Goal: Find specific page/section: Find specific page/section

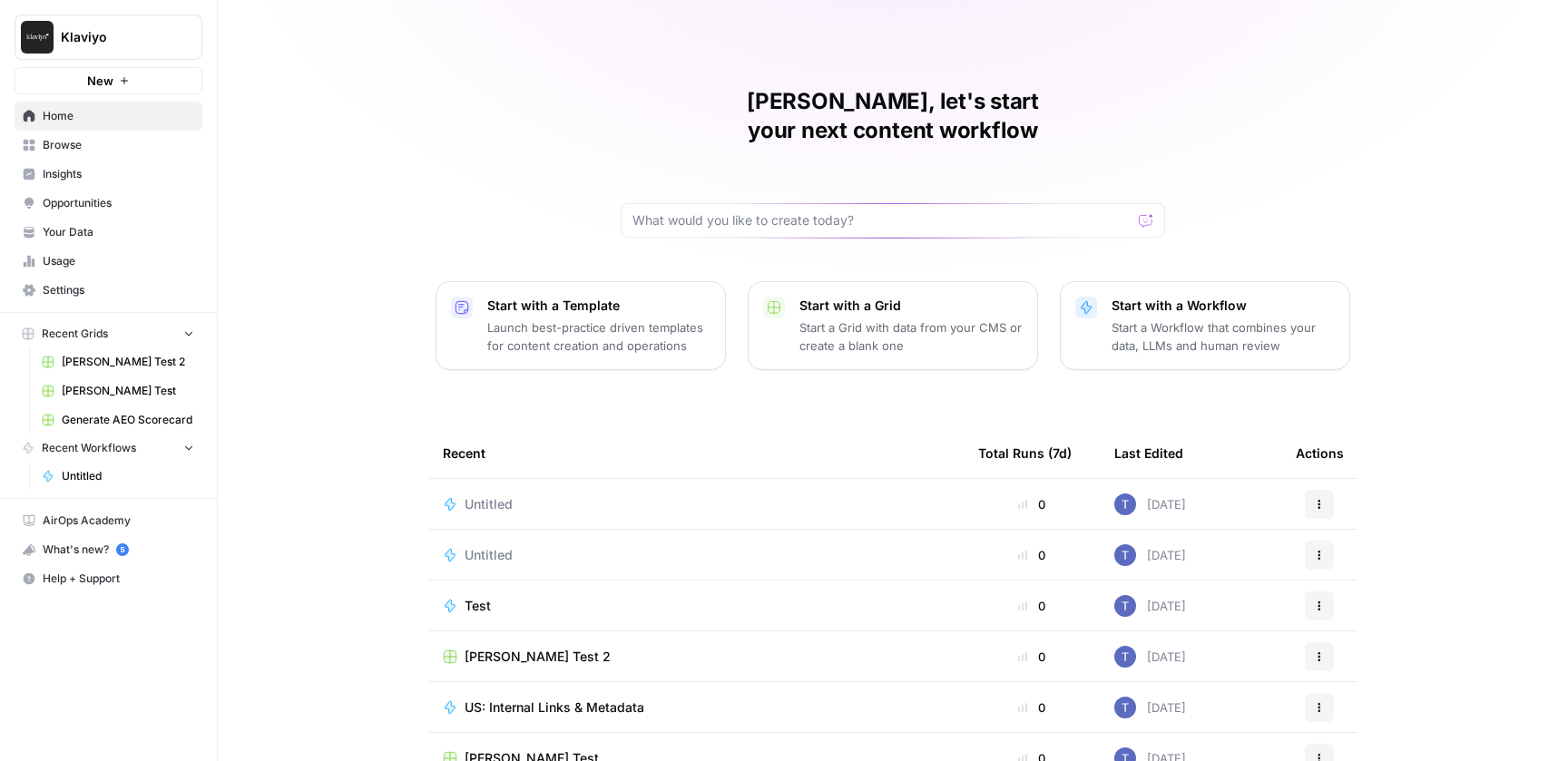
click at [94, 199] on span "Opportunities" at bounding box center [119, 203] width 151 height 16
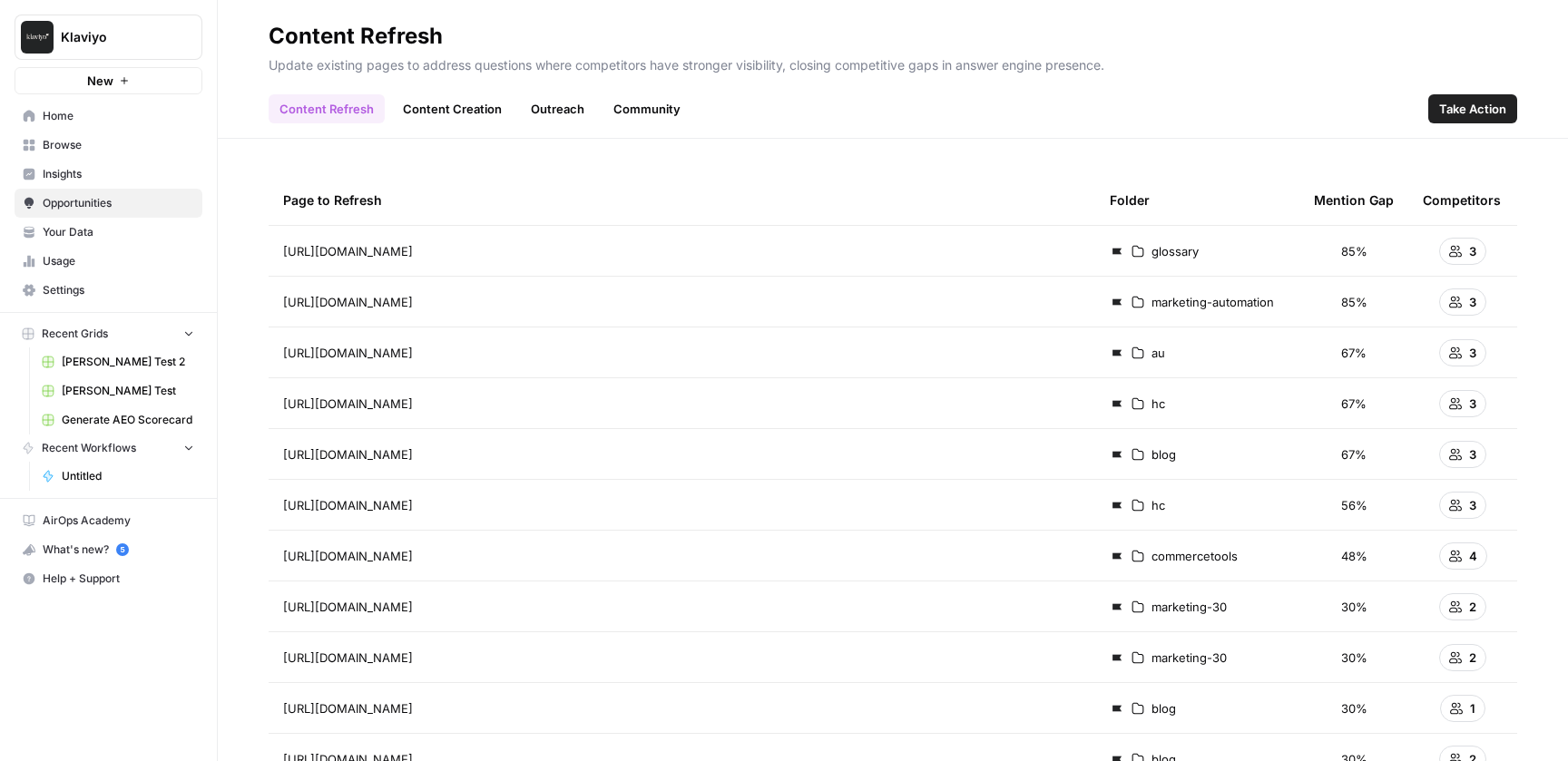
click at [1485, 115] on span "Take Action" at bounding box center [1473, 108] width 67 height 18
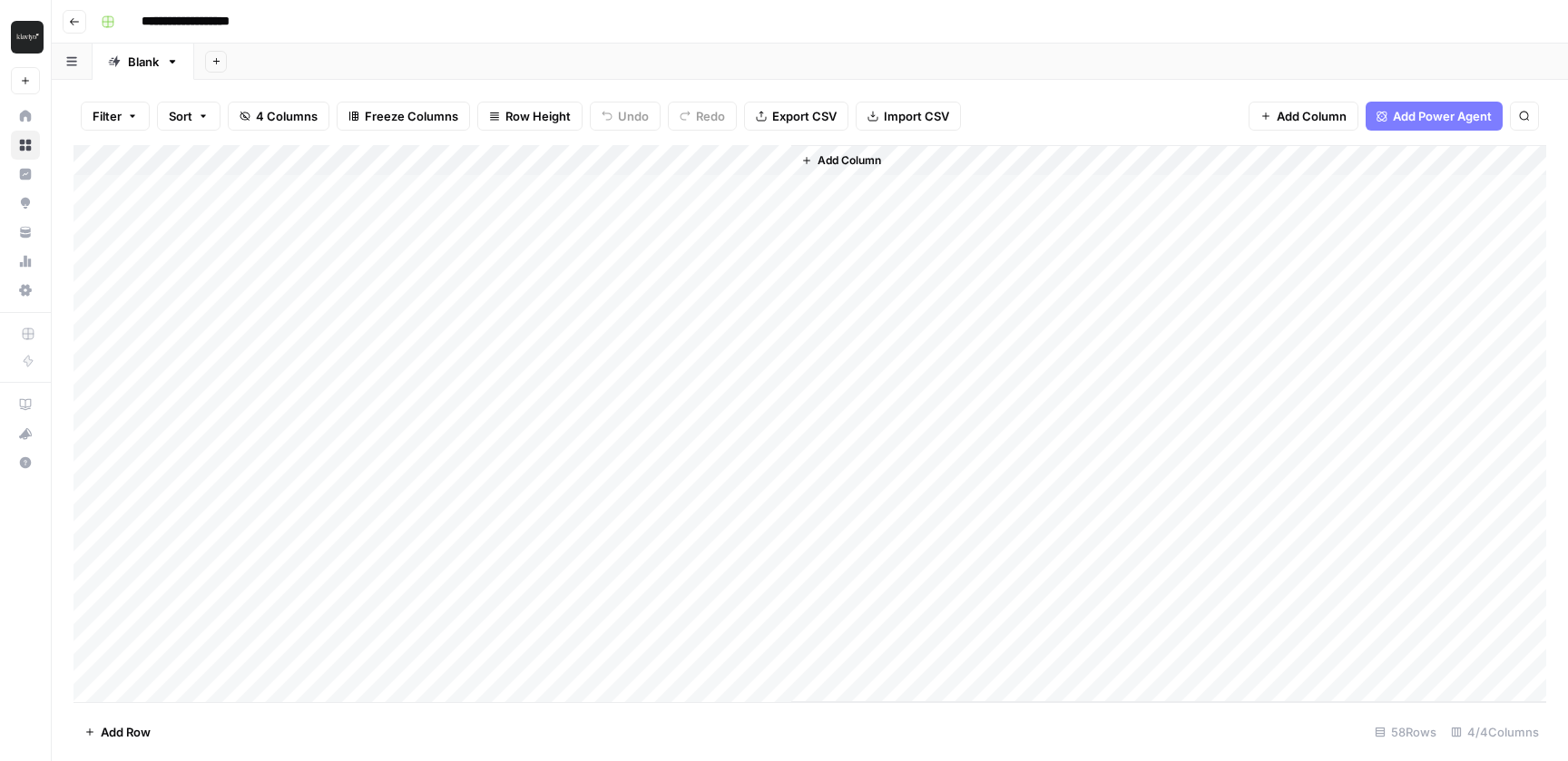
click at [545, 193] on div "Add Column" at bounding box center [810, 424] width 1473 height 557
click at [591, 158] on div "Add Column" at bounding box center [810, 424] width 1473 height 557
click at [692, 63] on div "Add Sheet" at bounding box center [881, 61] width 1375 height 36
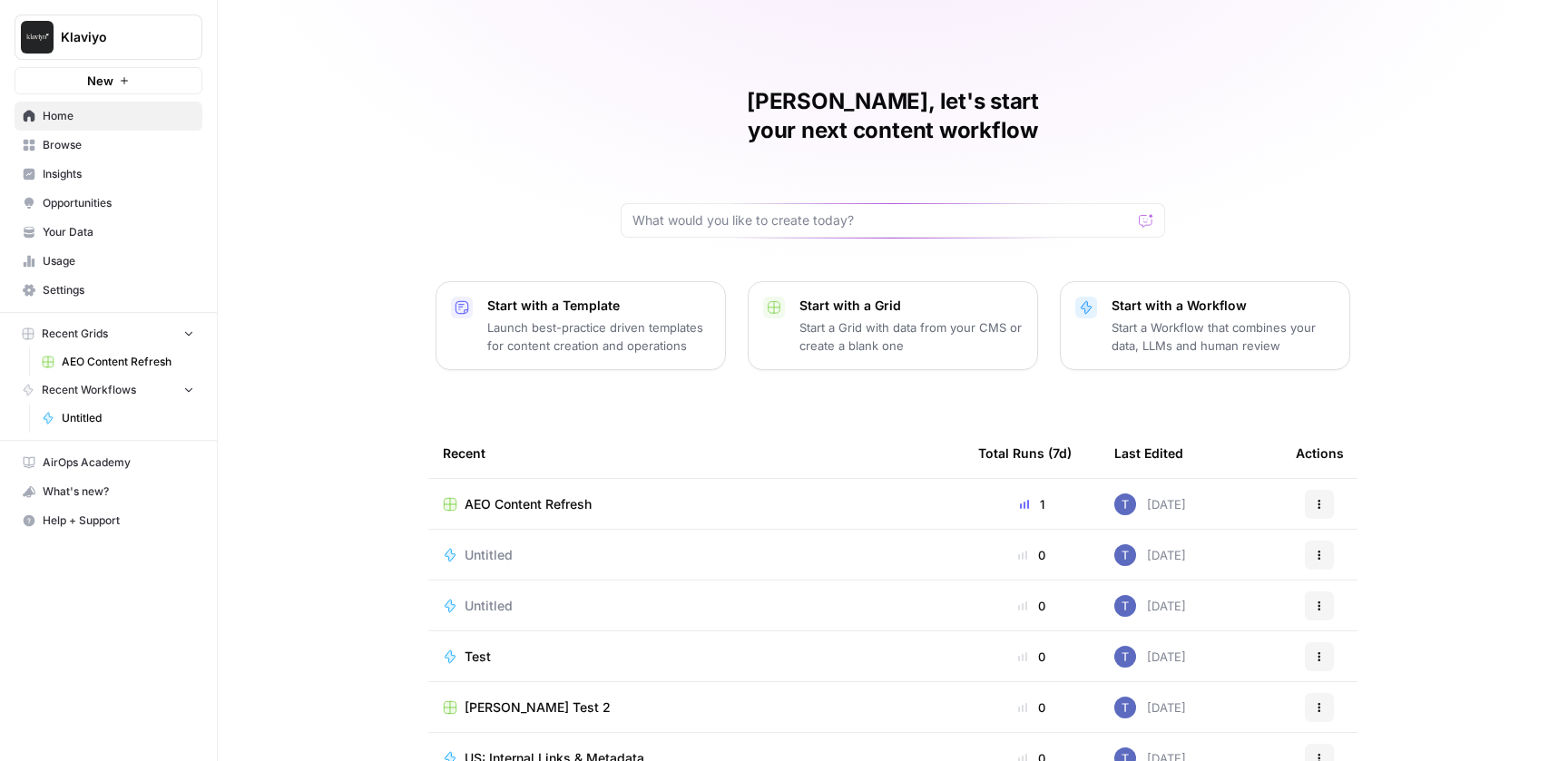
click at [109, 199] on span "Opportunities" at bounding box center [119, 203] width 151 height 16
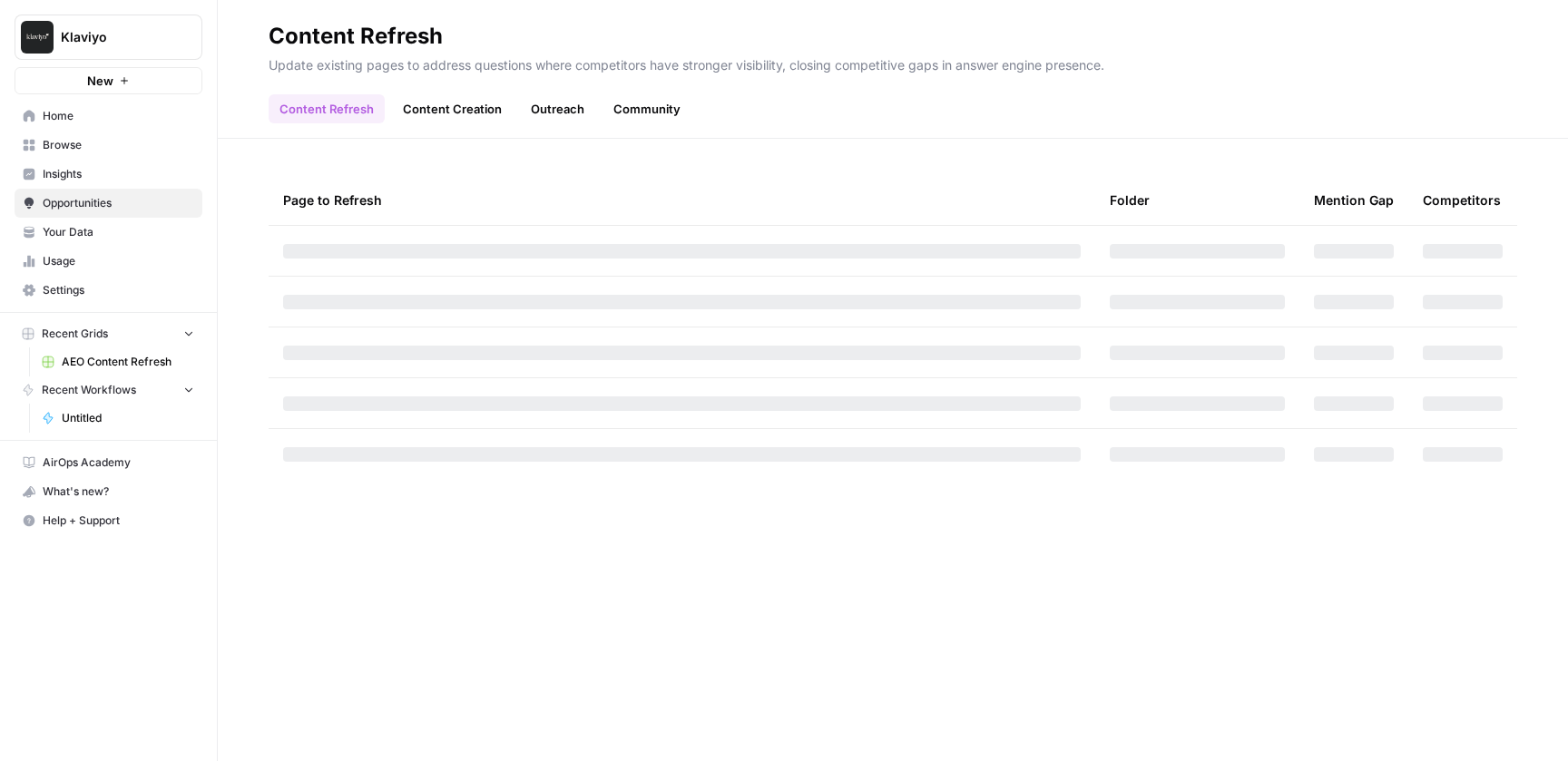
click at [470, 101] on link "Content Creation" at bounding box center [452, 109] width 121 height 29
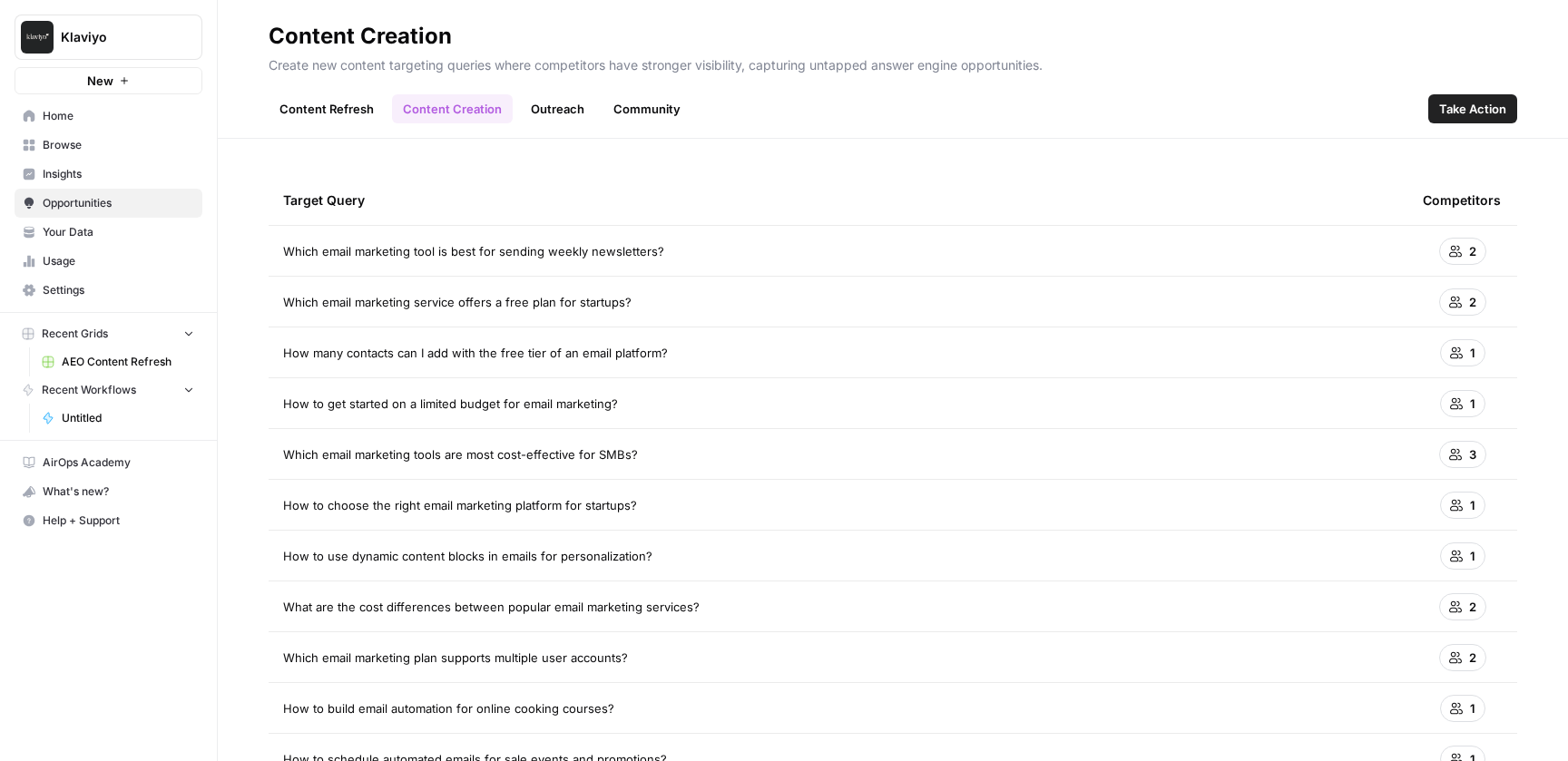
click at [553, 112] on link "Outreach" at bounding box center [557, 109] width 76 height 29
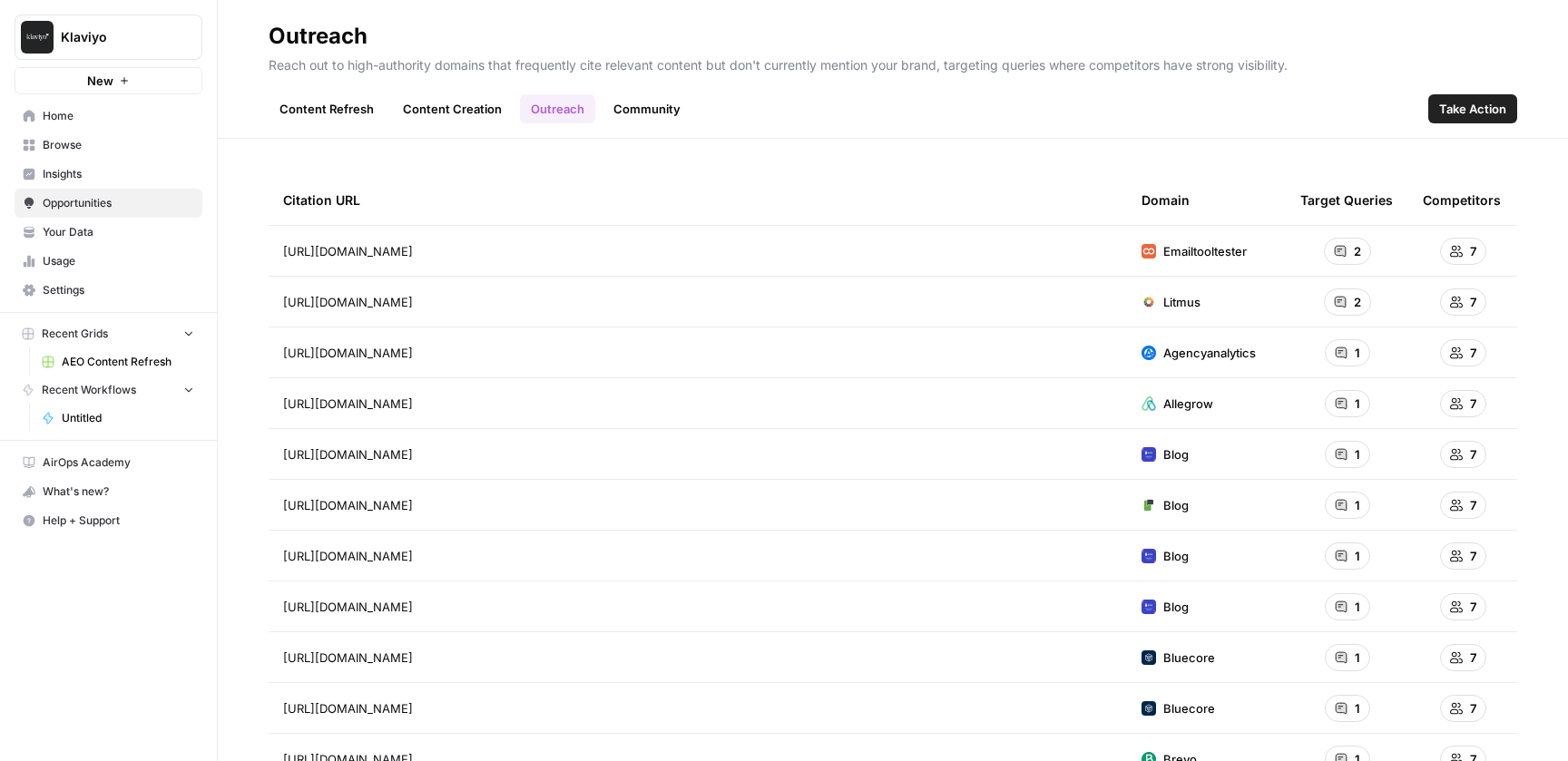
click at [673, 103] on link "Community" at bounding box center [647, 109] width 89 height 29
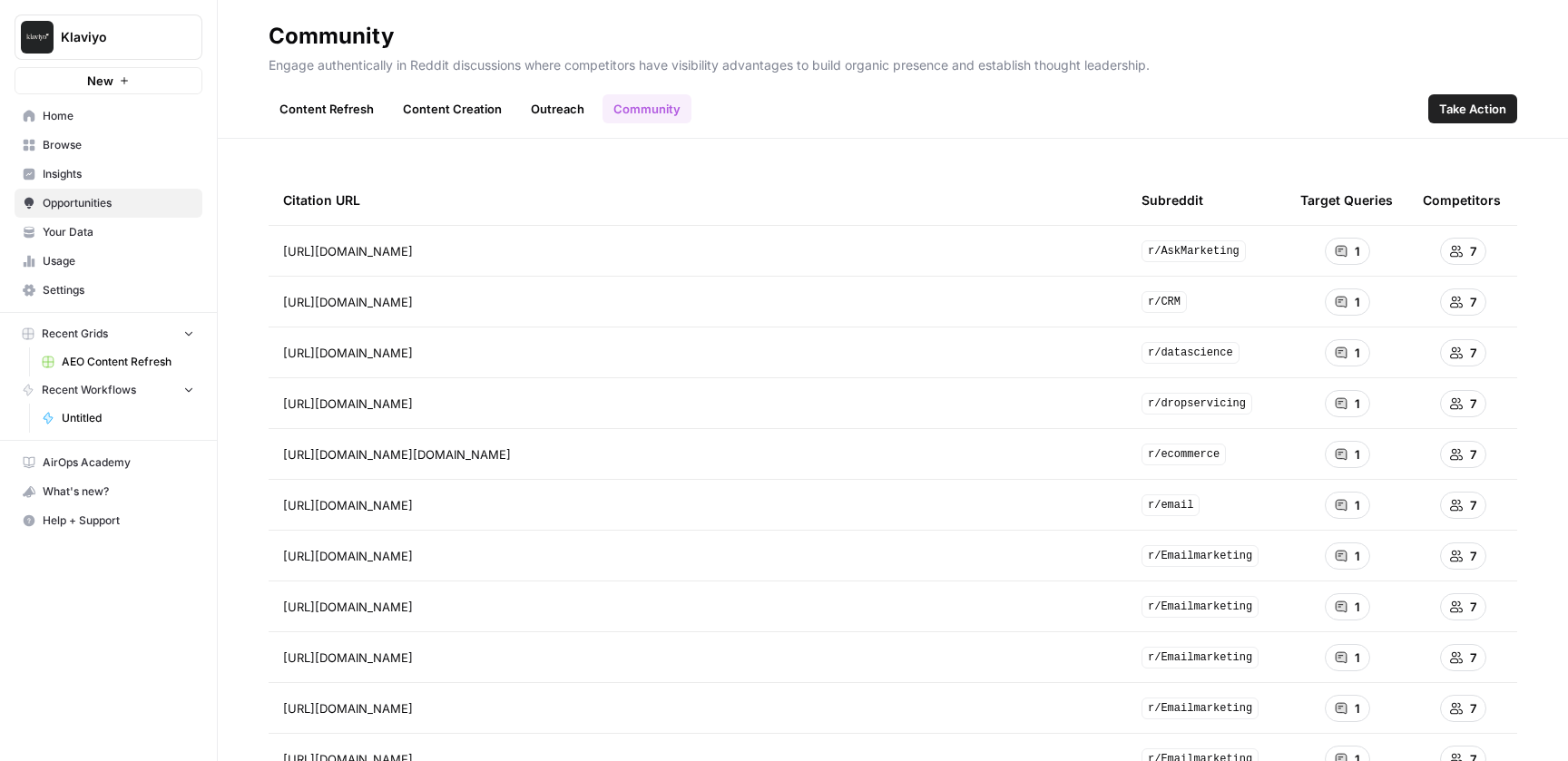
click at [330, 101] on link "Content Refresh" at bounding box center [326, 109] width 116 height 29
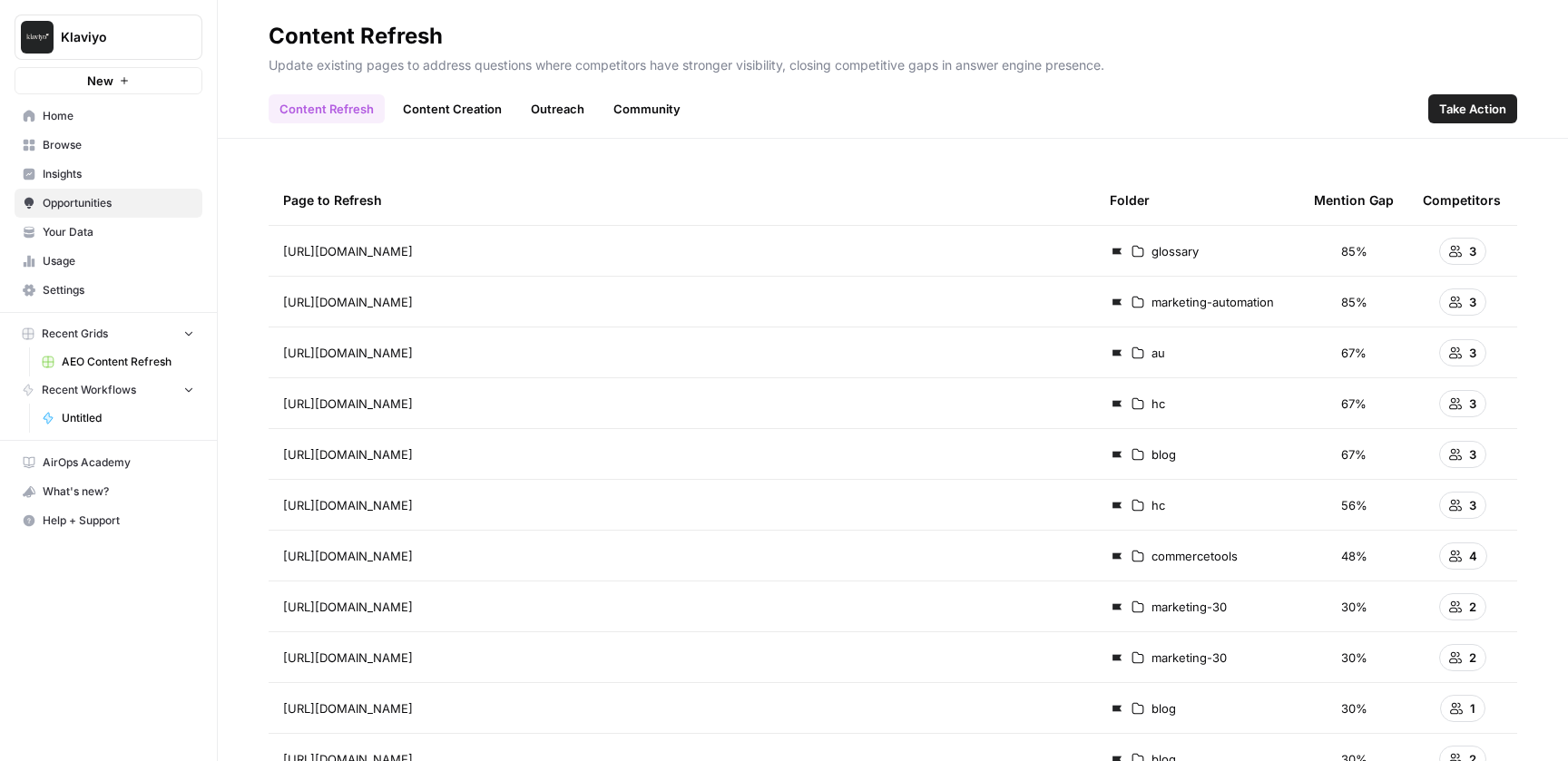
click at [91, 178] on span "Insights" at bounding box center [119, 173] width 151 height 16
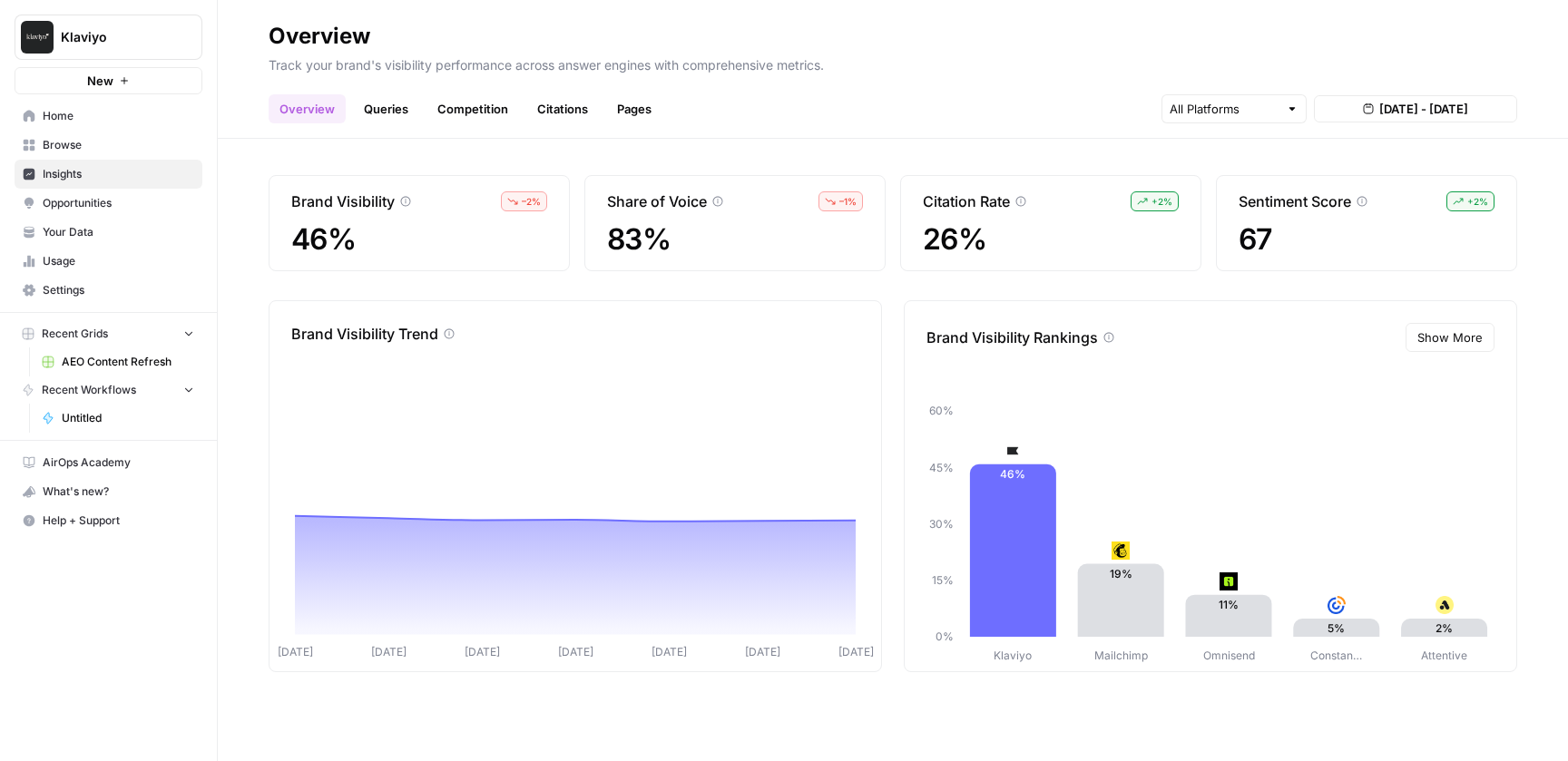
click at [376, 110] on link "Queries" at bounding box center [386, 109] width 66 height 29
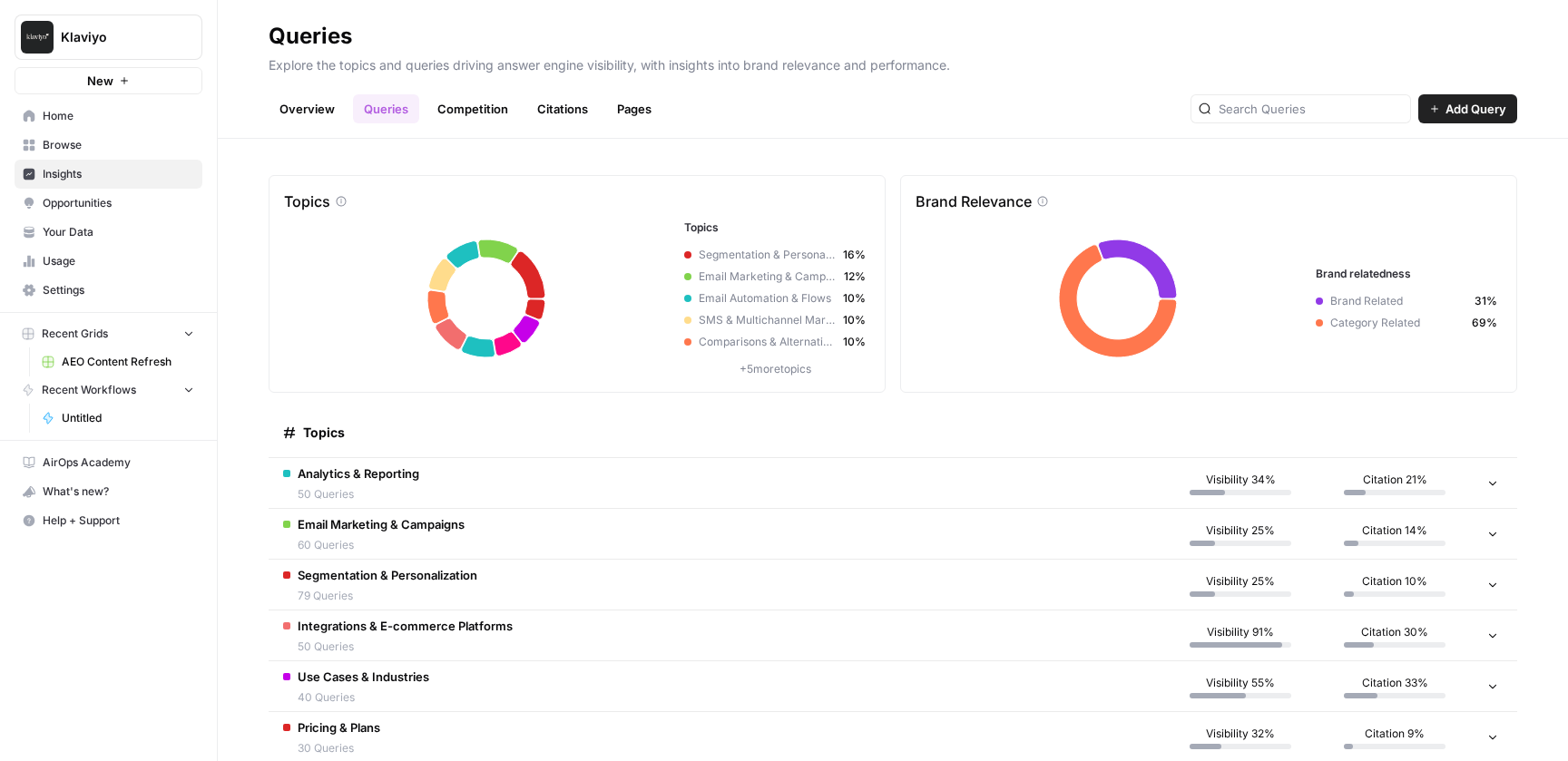
click at [897, 145] on div "Topics Topics Segmentation & Personalization 16% Email Marketing & Campaigns 12…" at bounding box center [893, 450] width 1351 height 622
